Goal: Task Accomplishment & Management: Use online tool/utility

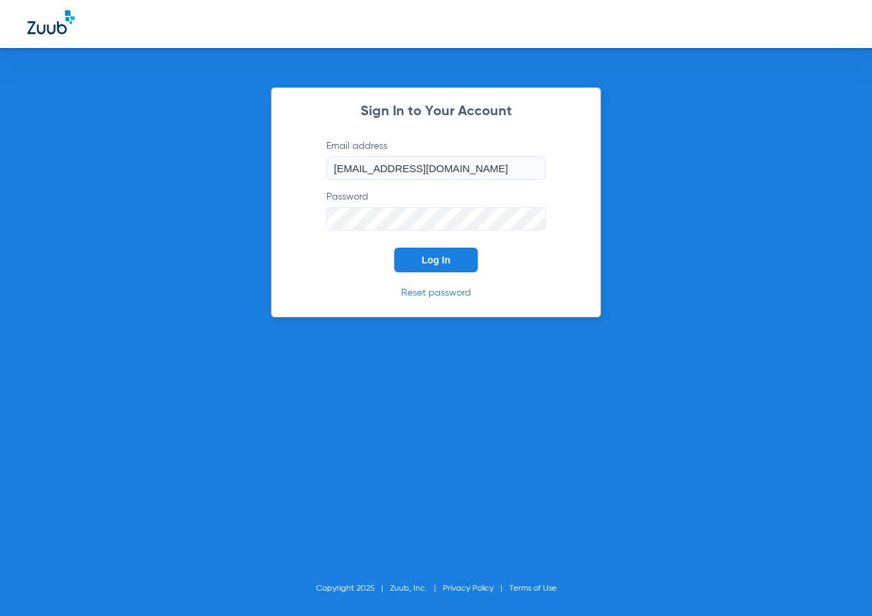
click at [423, 268] on button "Log In" at bounding box center [436, 260] width 84 height 25
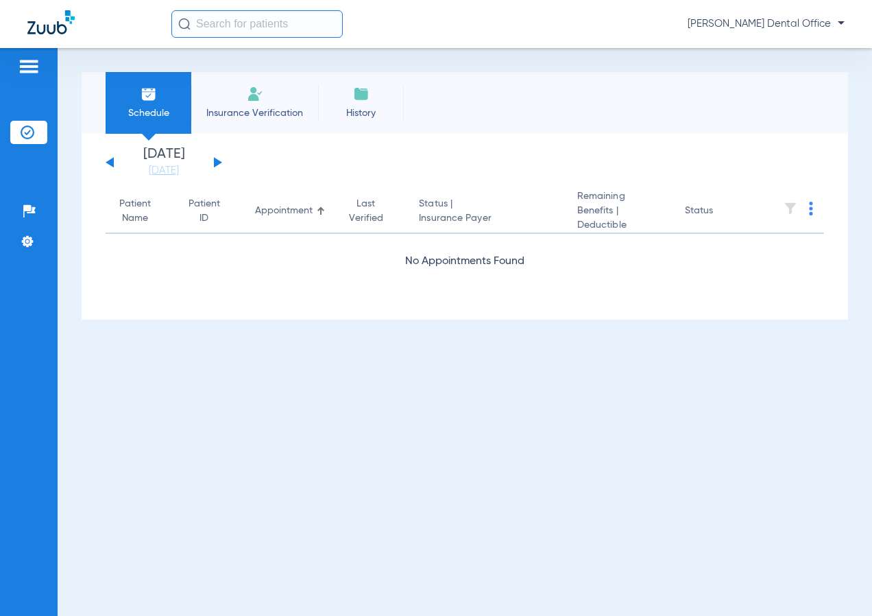
click at [268, 27] on input "text" at bounding box center [256, 23] width 171 height 27
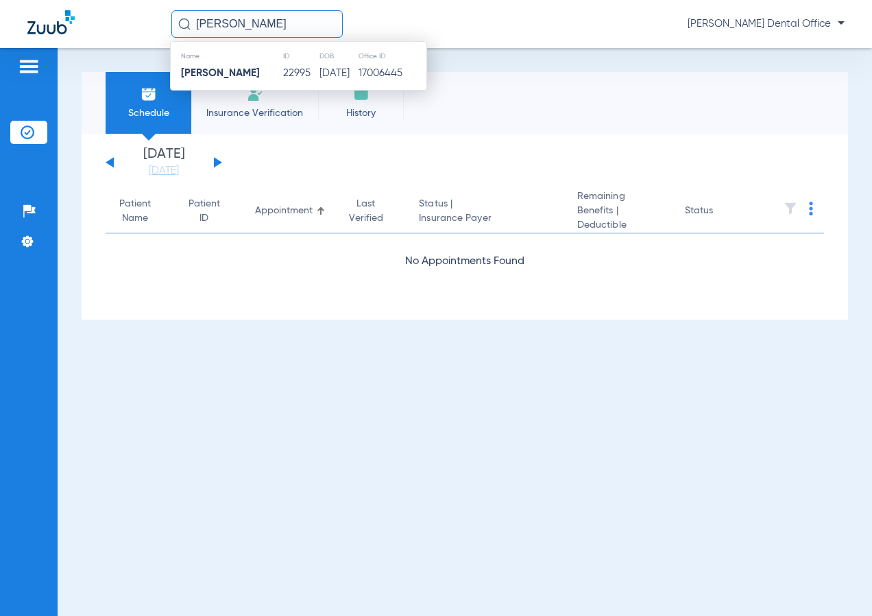
click at [283, 73] on td "22995" at bounding box center [301, 73] width 36 height 19
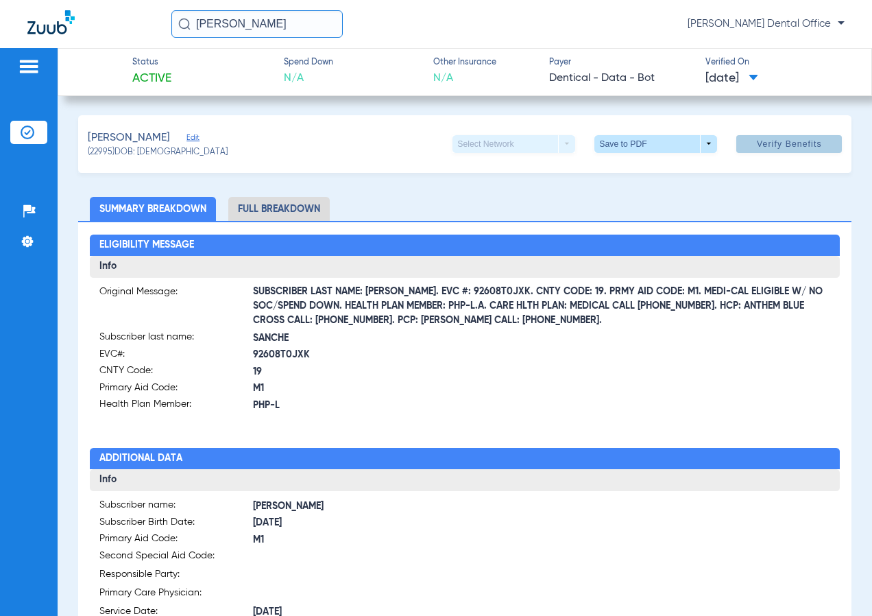
click at [765, 133] on span at bounding box center [790, 144] width 106 height 33
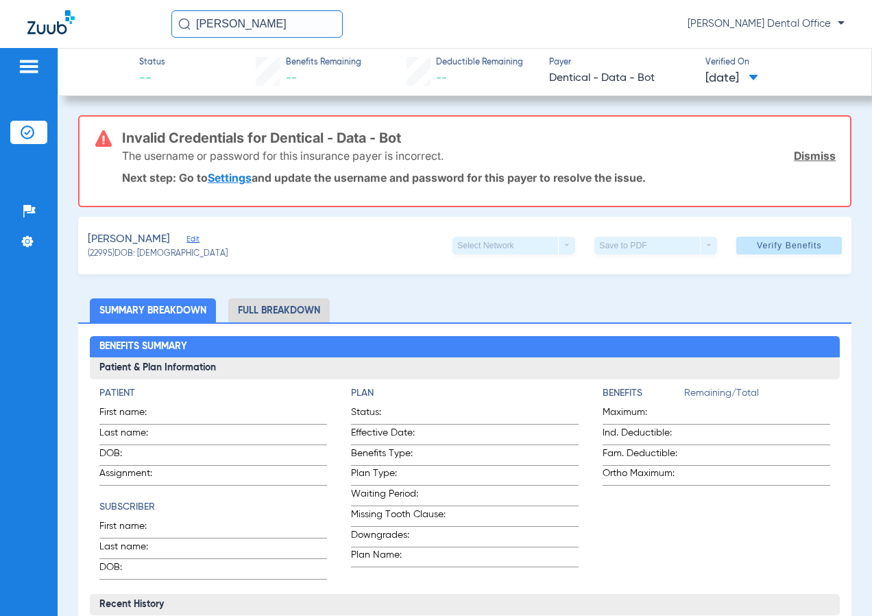
click at [812, 162] on link "Dismiss" at bounding box center [815, 156] width 42 height 14
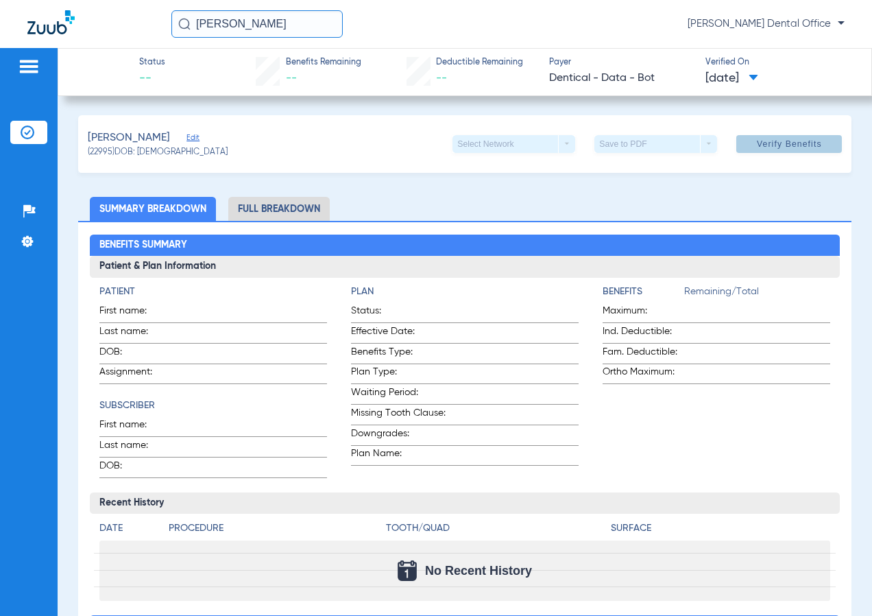
click at [776, 153] on span at bounding box center [790, 144] width 106 height 33
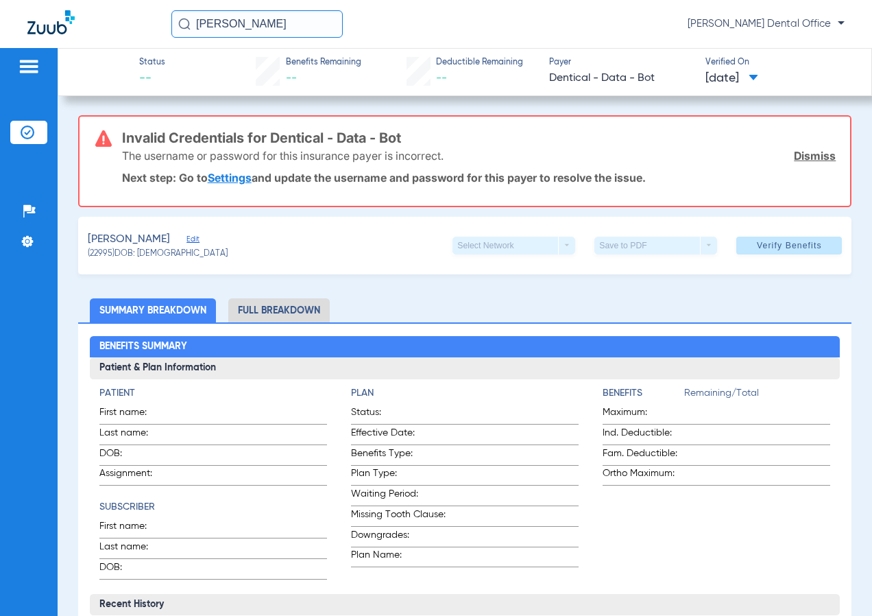
click at [794, 155] on link "Dismiss" at bounding box center [815, 156] width 42 height 14
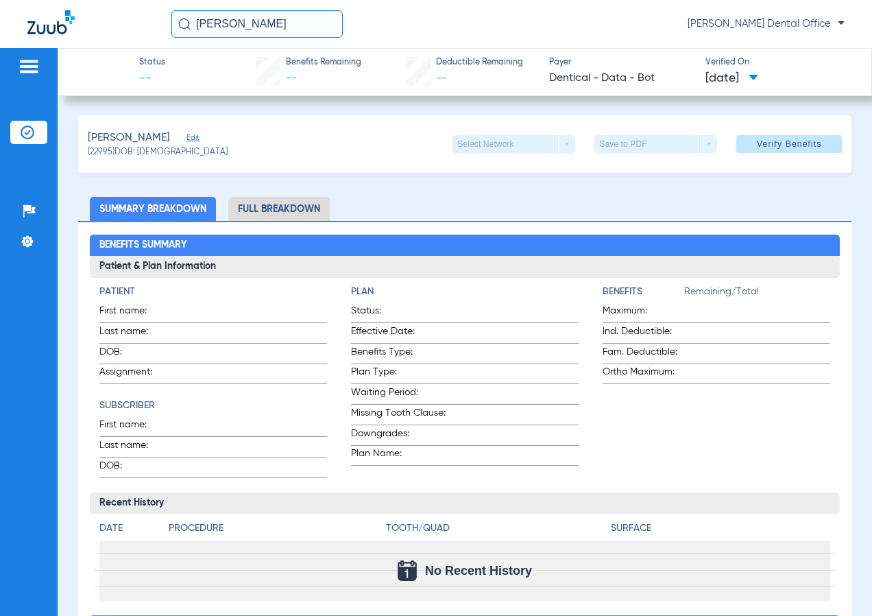
drag, startPoint x: 274, startPoint y: 29, endPoint x: 89, endPoint y: 19, distance: 184.8
click at [89, 19] on div "[PERSON_NAME] [PERSON_NAME] Dental Office" at bounding box center [436, 24] width 872 height 48
click at [324, 24] on input "[PERSON_NAME]" at bounding box center [256, 23] width 171 height 27
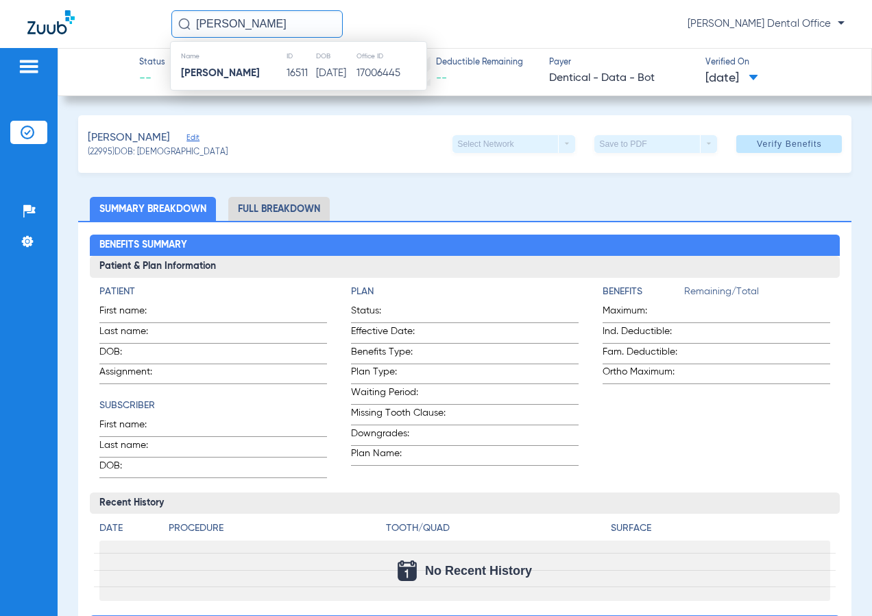
type input "[PERSON_NAME]"
click at [287, 73] on td "16511" at bounding box center [300, 73] width 29 height 19
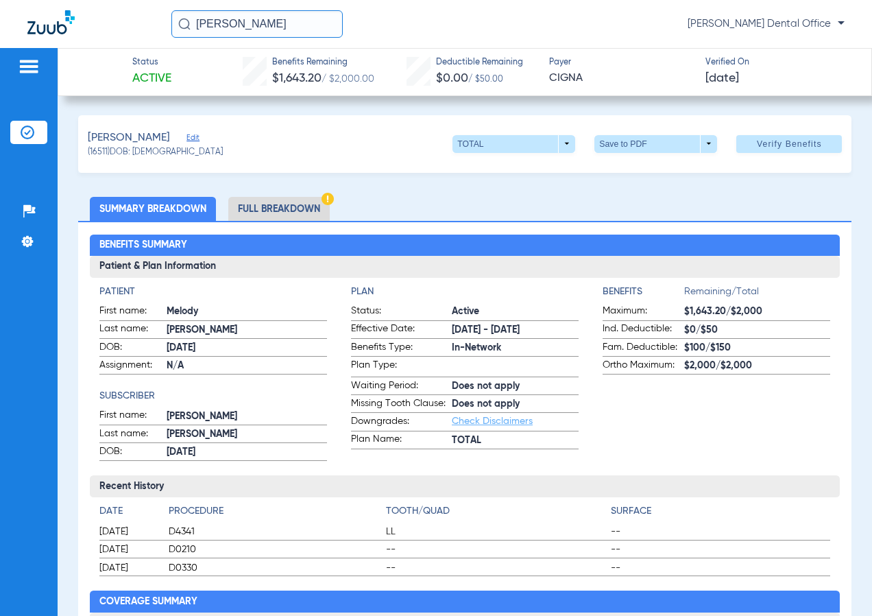
click at [756, 151] on span at bounding box center [790, 144] width 106 height 33
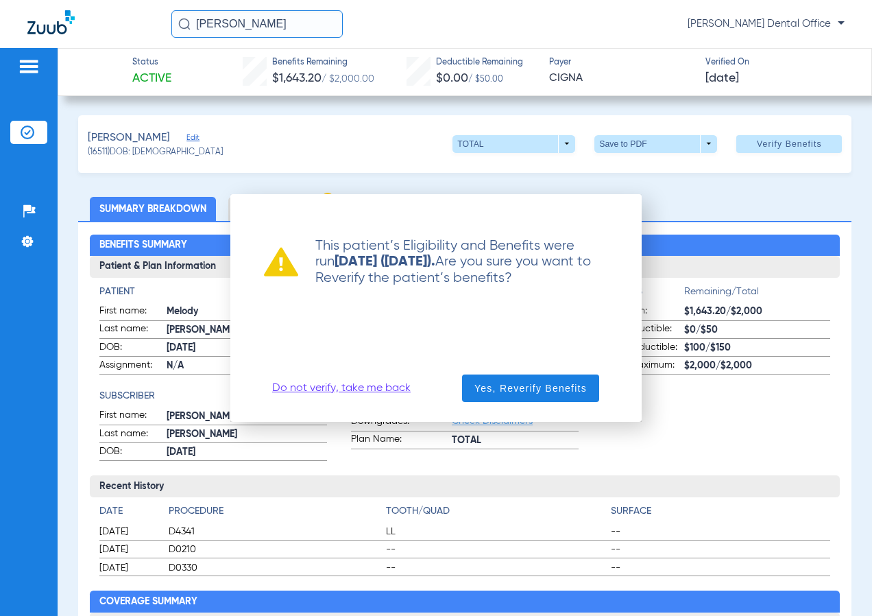
click at [501, 399] on span "button" at bounding box center [530, 388] width 137 height 33
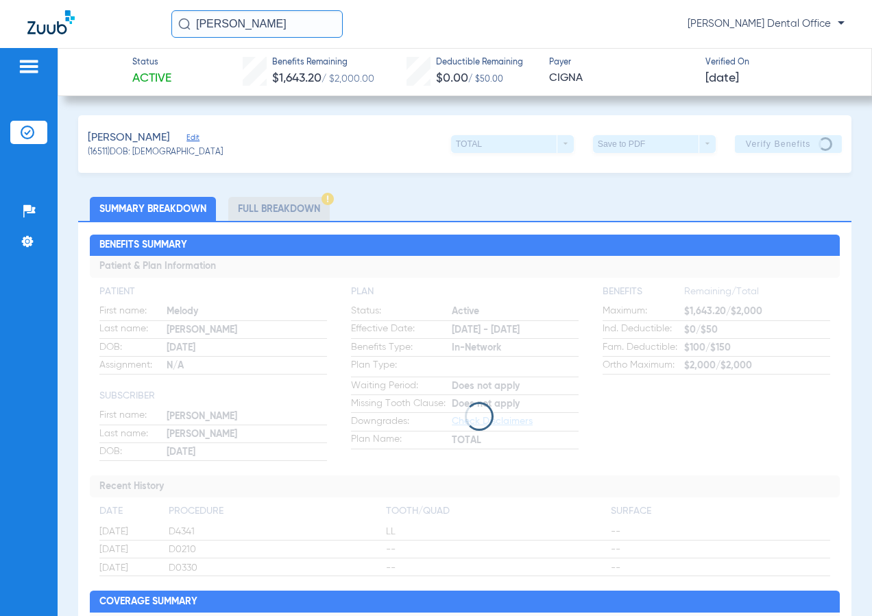
click at [507, 394] on app-loading-indicator at bounding box center [465, 416] width 750 height 320
